Goal: Information Seeking & Learning: Learn about a topic

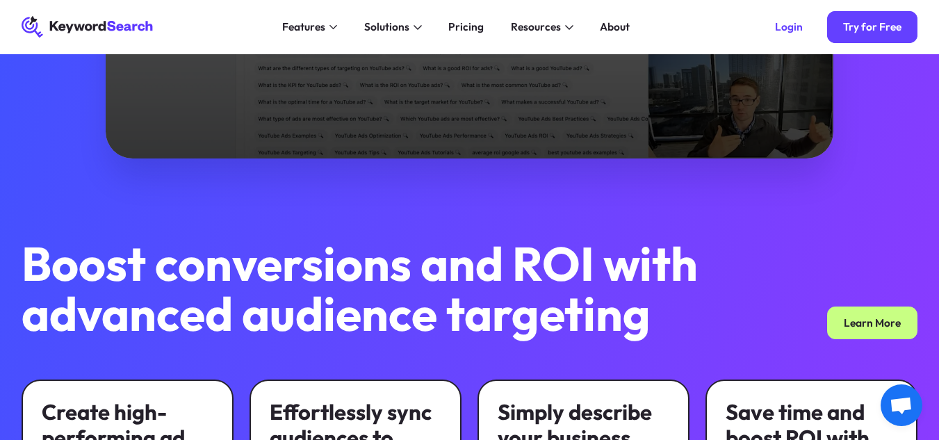
scroll to position [625, 0]
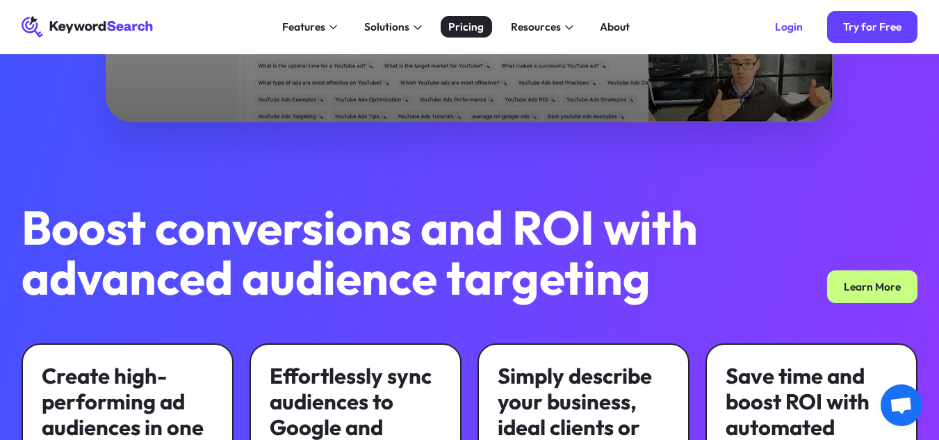
click at [477, 35] on link "Pricing" at bounding box center [466, 27] width 51 height 22
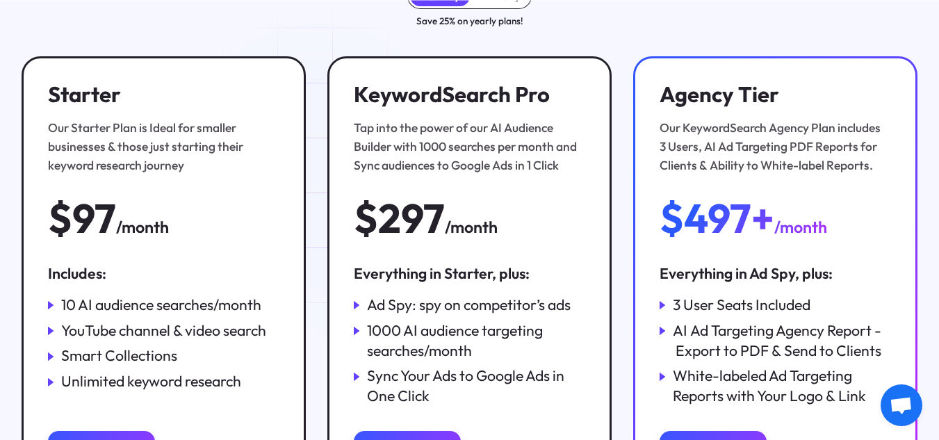
scroll to position [208, 0]
